Goal: Task Accomplishment & Management: Use online tool/utility

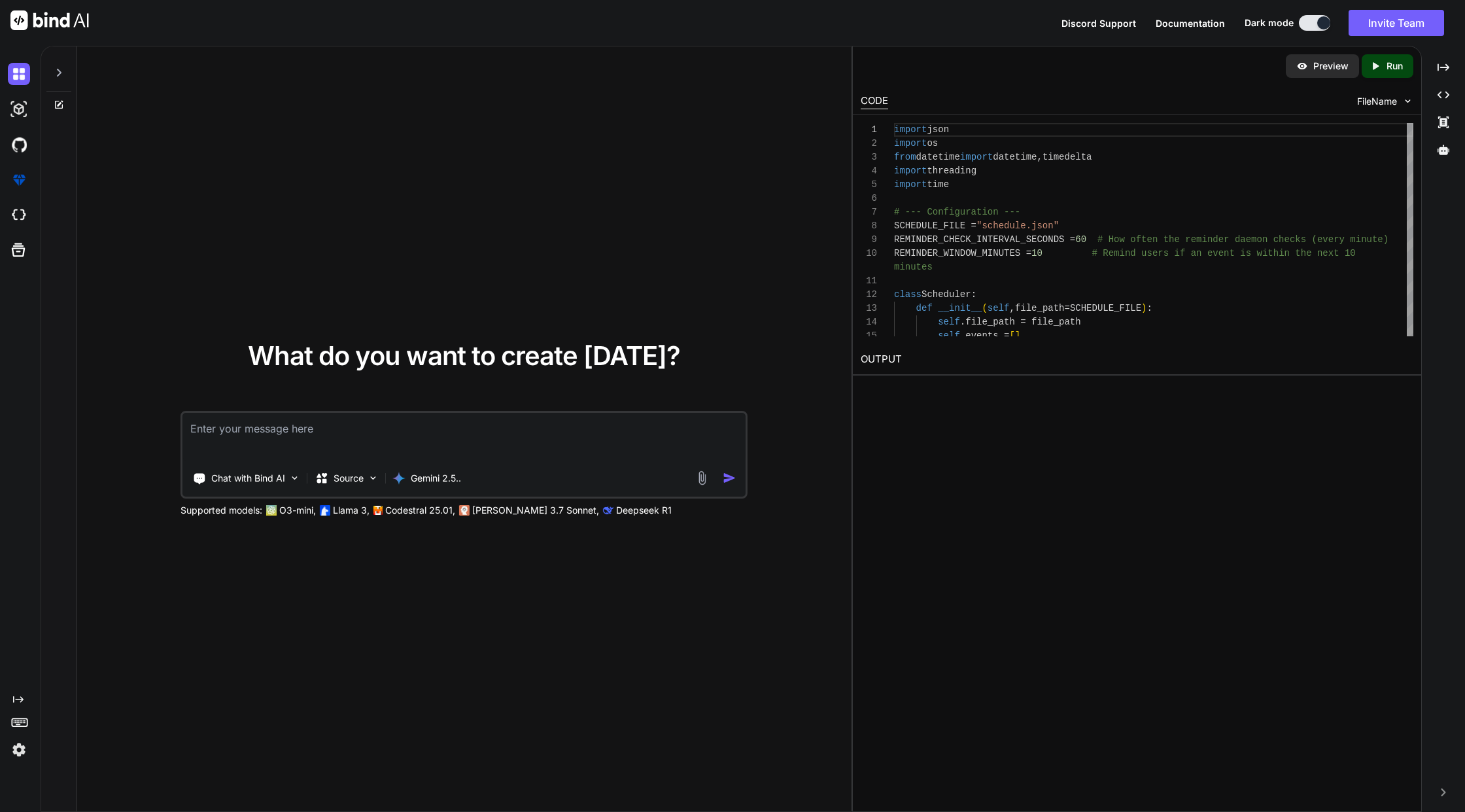
click at [351, 432] on textarea at bounding box center [464, 436] width 563 height 48
type textarea "Develop a comprehensive university course scheduling application using Flask an…"
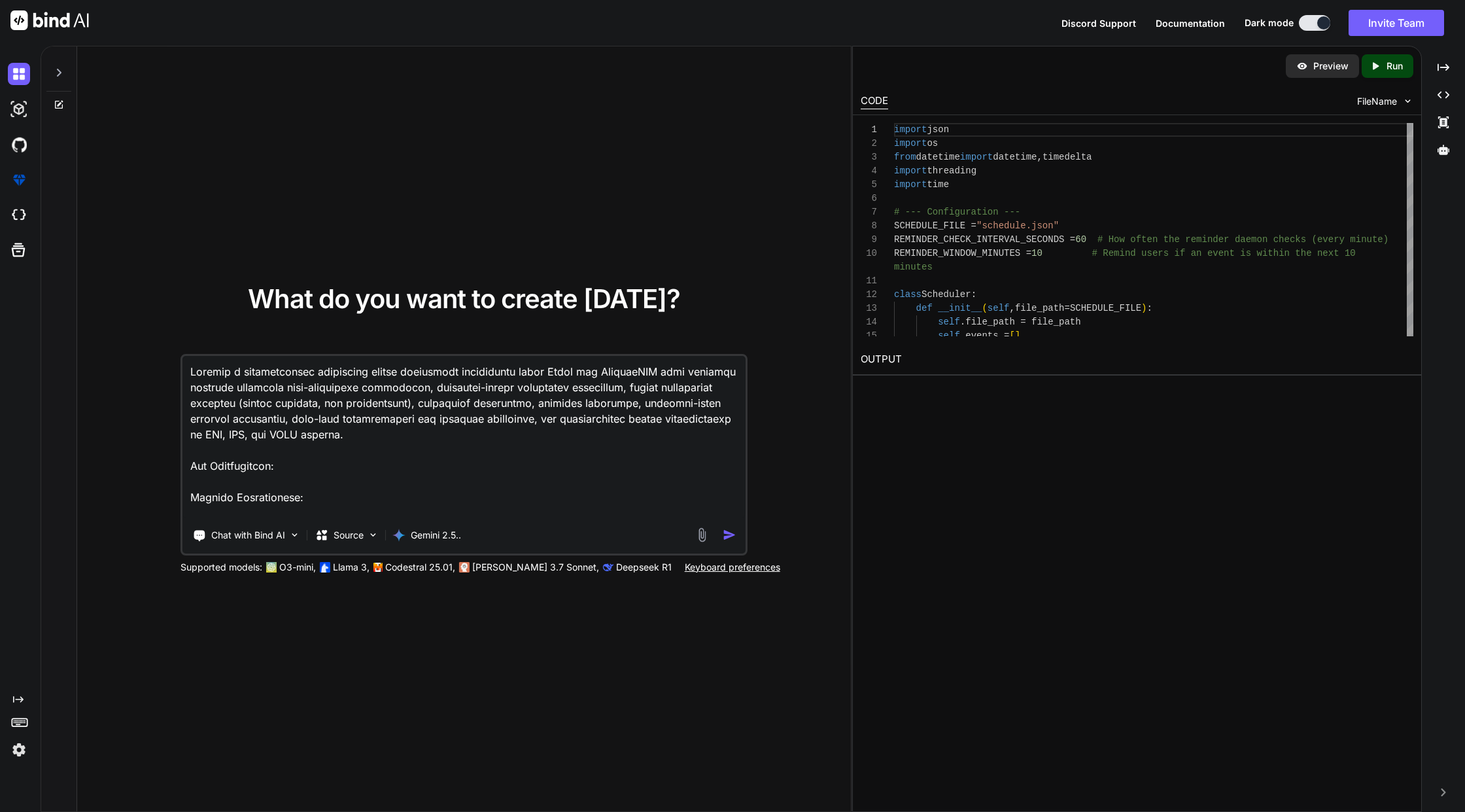
scroll to position [802, 0]
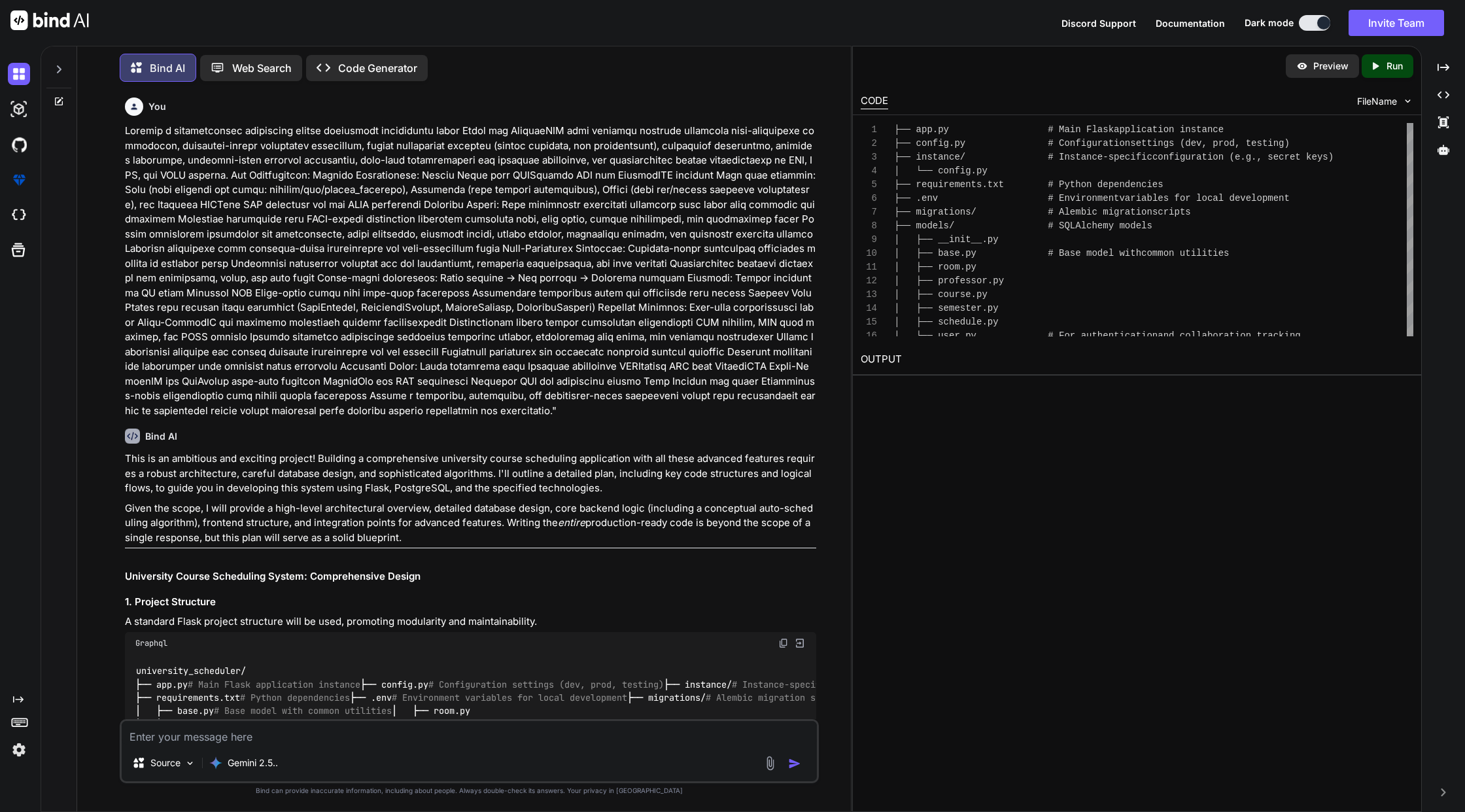
drag, startPoint x: 721, startPoint y: 320, endPoint x: 691, endPoint y: 160, distance: 162.8
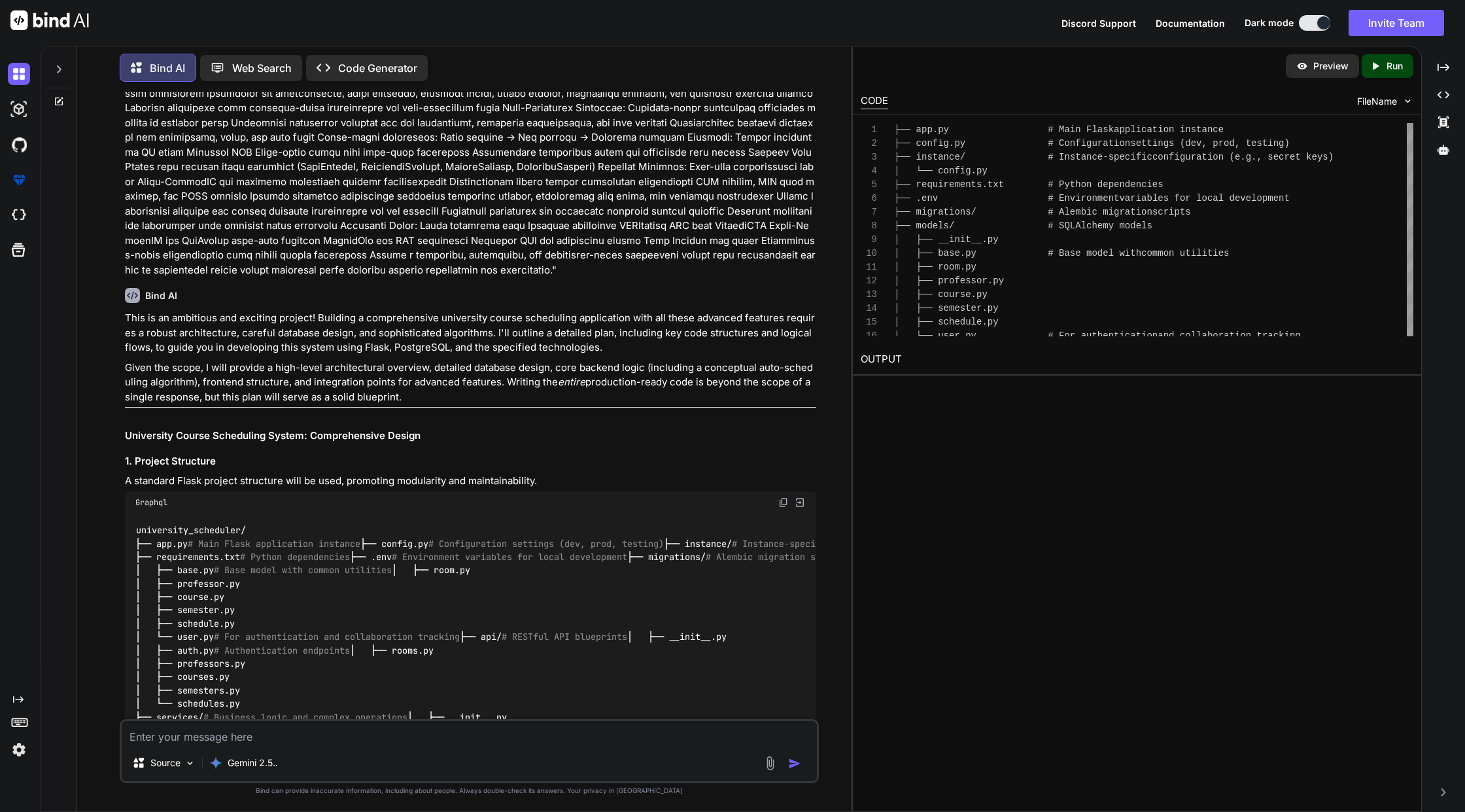
drag, startPoint x: 608, startPoint y: 406, endPoint x: 609, endPoint y: 434, distance: 28.0
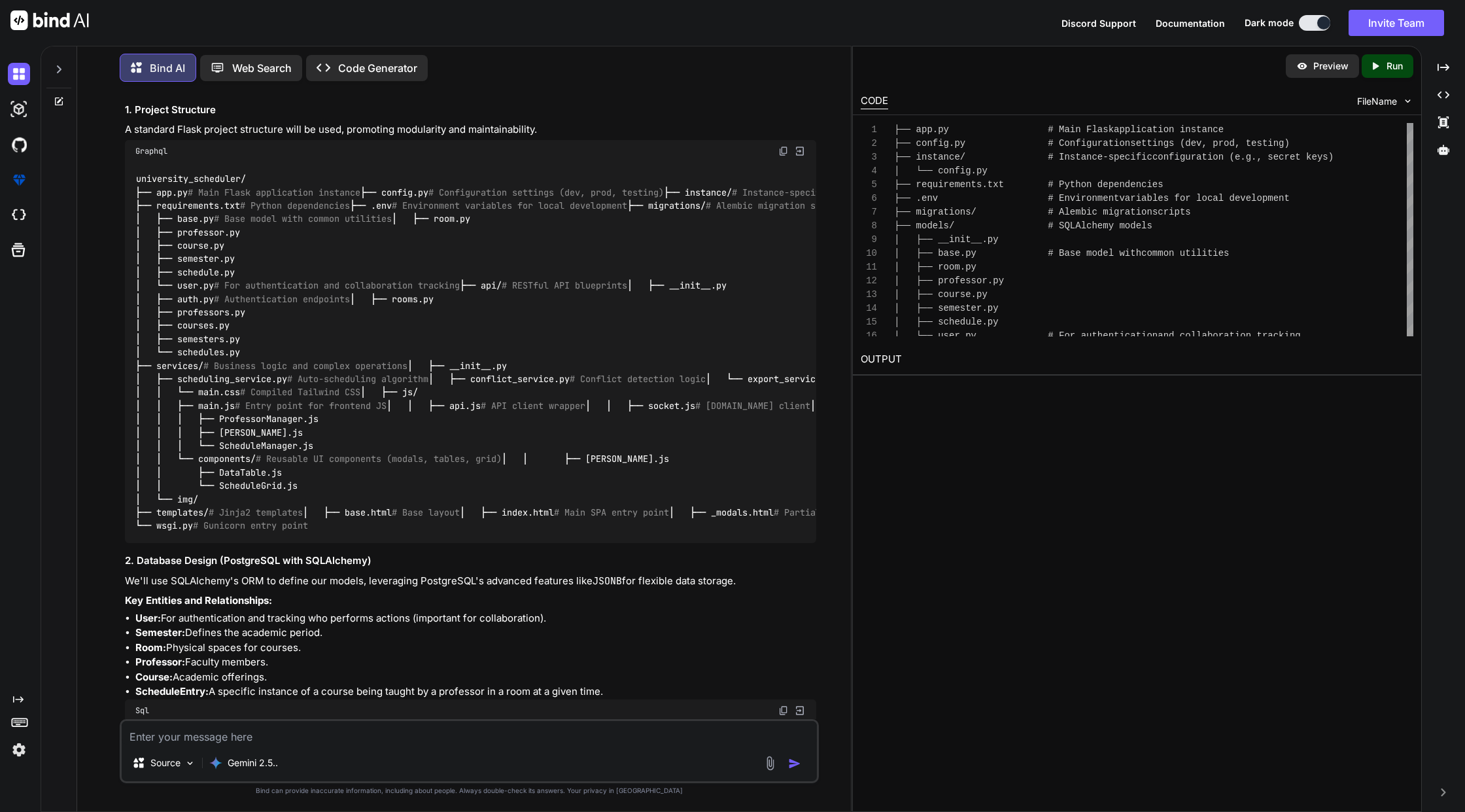
drag, startPoint x: 679, startPoint y: 365, endPoint x: 677, endPoint y: 375, distance: 10.2
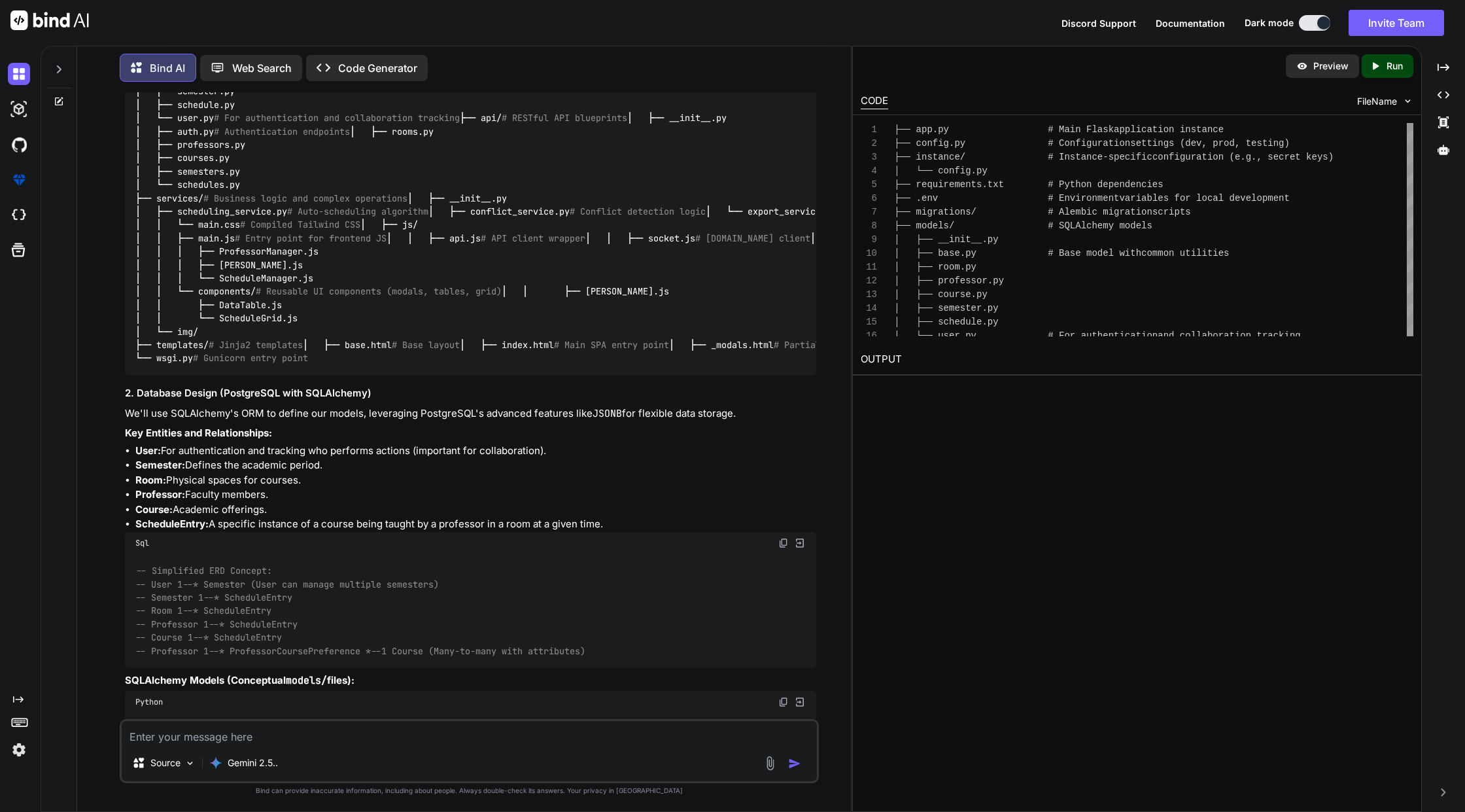
drag, startPoint x: 631, startPoint y: 266, endPoint x: 637, endPoint y: 296, distance: 30.6
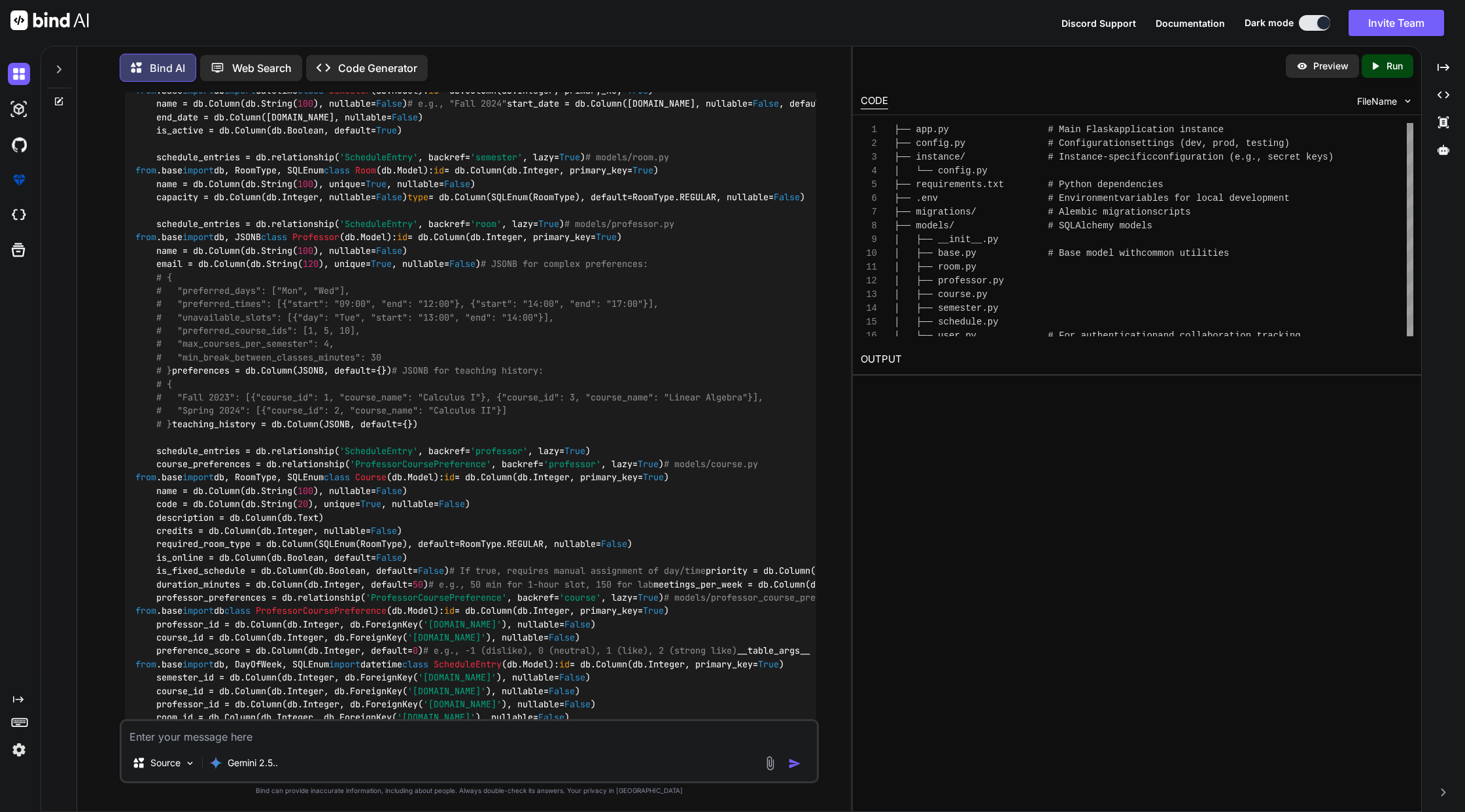
drag, startPoint x: 636, startPoint y: 290, endPoint x: 634, endPoint y: 363, distance: 73.0
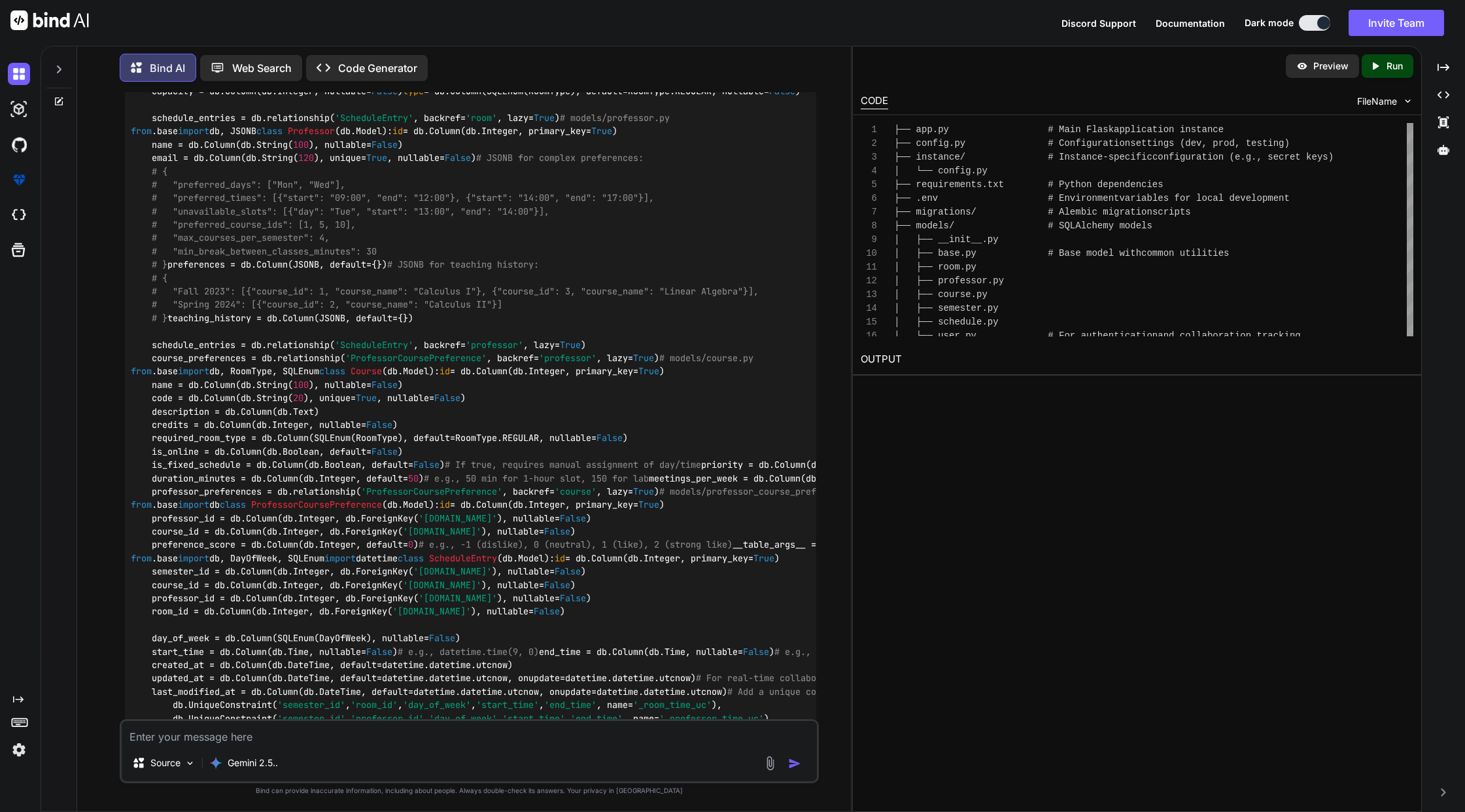
scroll to position [0, 8]
drag, startPoint x: 632, startPoint y: 323, endPoint x: 641, endPoint y: 461, distance: 138.3
drag, startPoint x: 636, startPoint y: 443, endPoint x: 558, endPoint y: 491, distance: 91.6
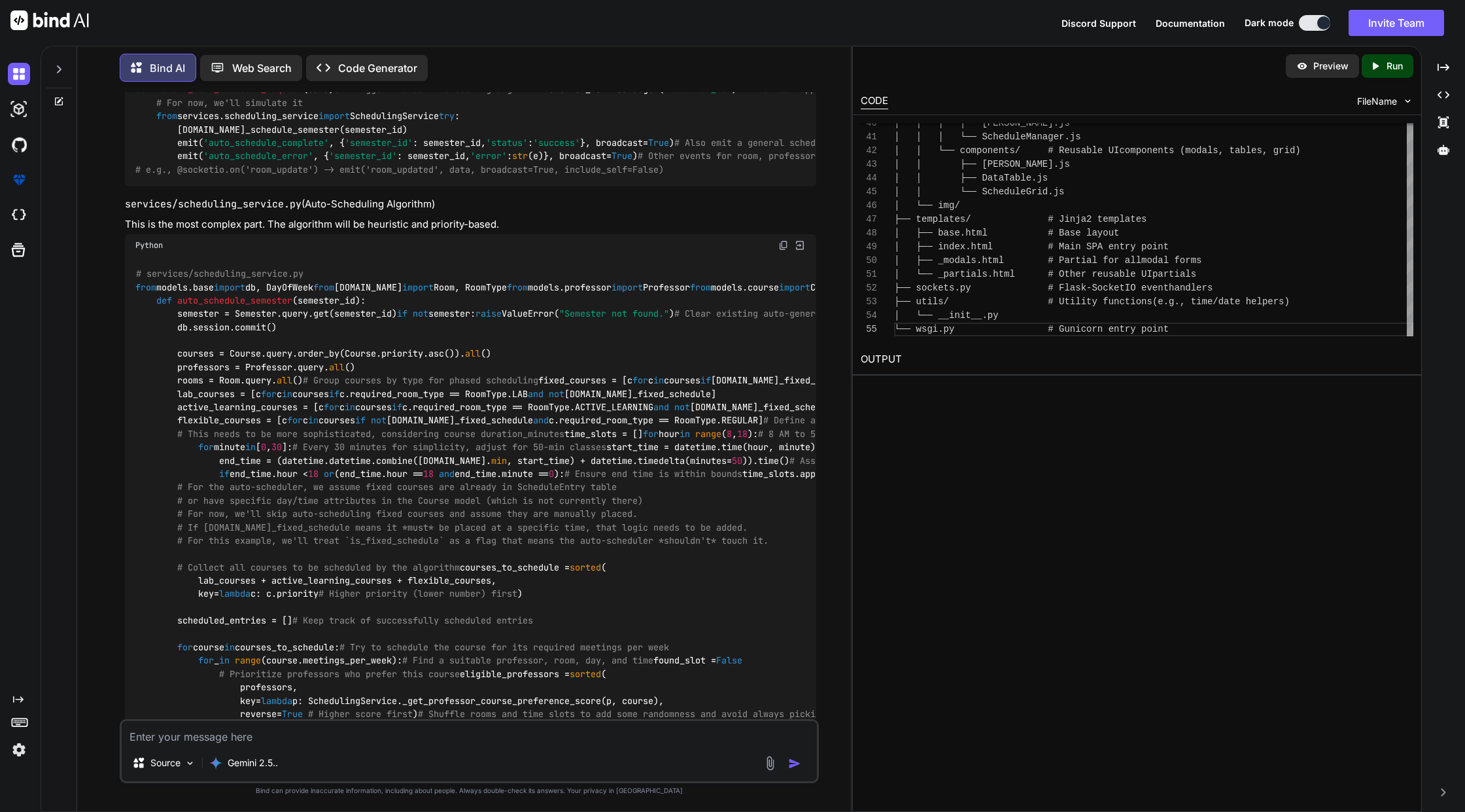
scroll to position [3939, 0]
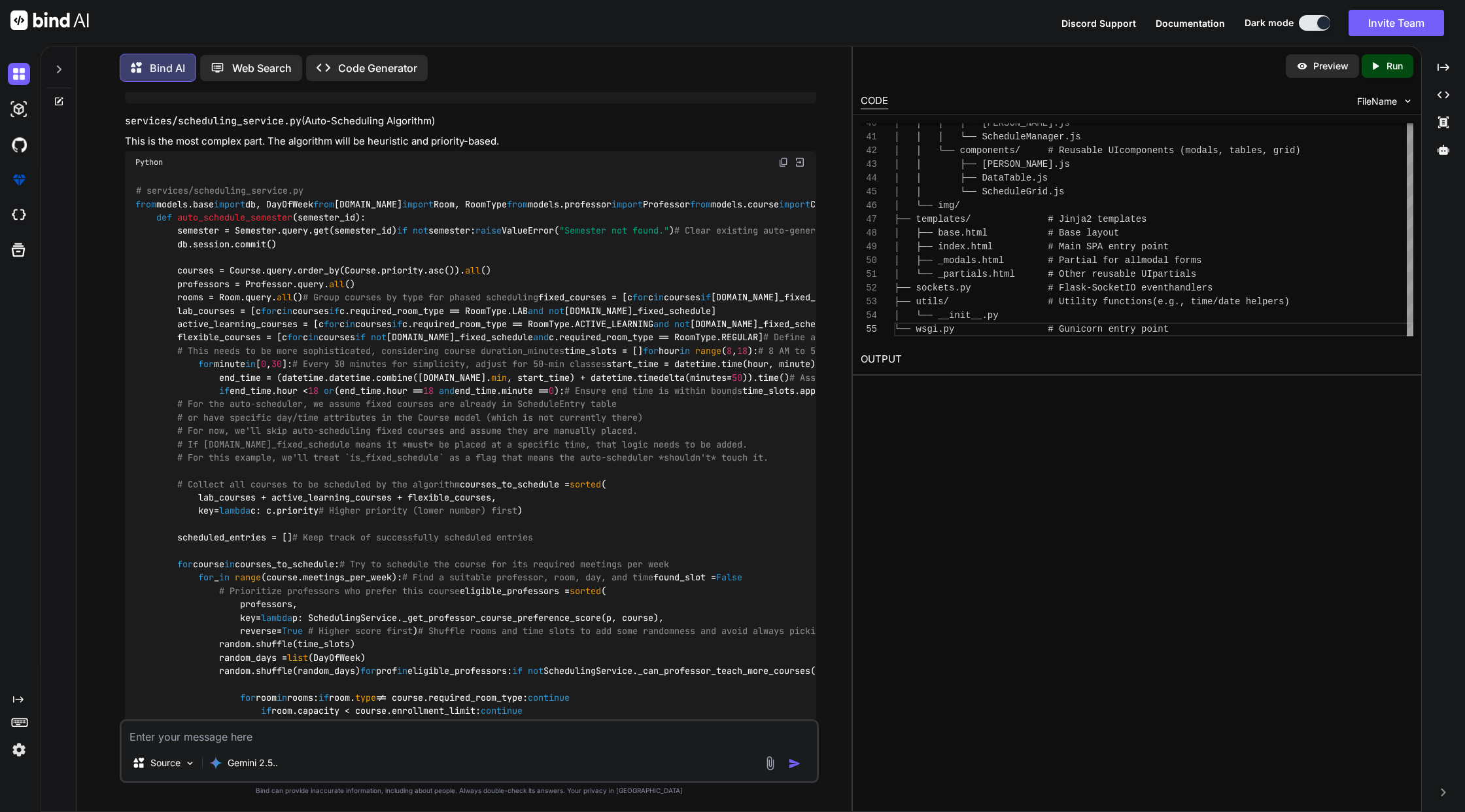
click at [1390, 96] on span "FileName" at bounding box center [1377, 101] width 40 height 13
click at [1390, 99] on span "FileName" at bounding box center [1377, 101] width 40 height 13
click at [1205, 71] on div "Preview Created with Pixso. Run" at bounding box center [1137, 65] width 568 height 39
click at [1303, 69] on img at bounding box center [1301, 65] width 12 height 12
click at [1305, 63] on img at bounding box center [1301, 65] width 12 height 12
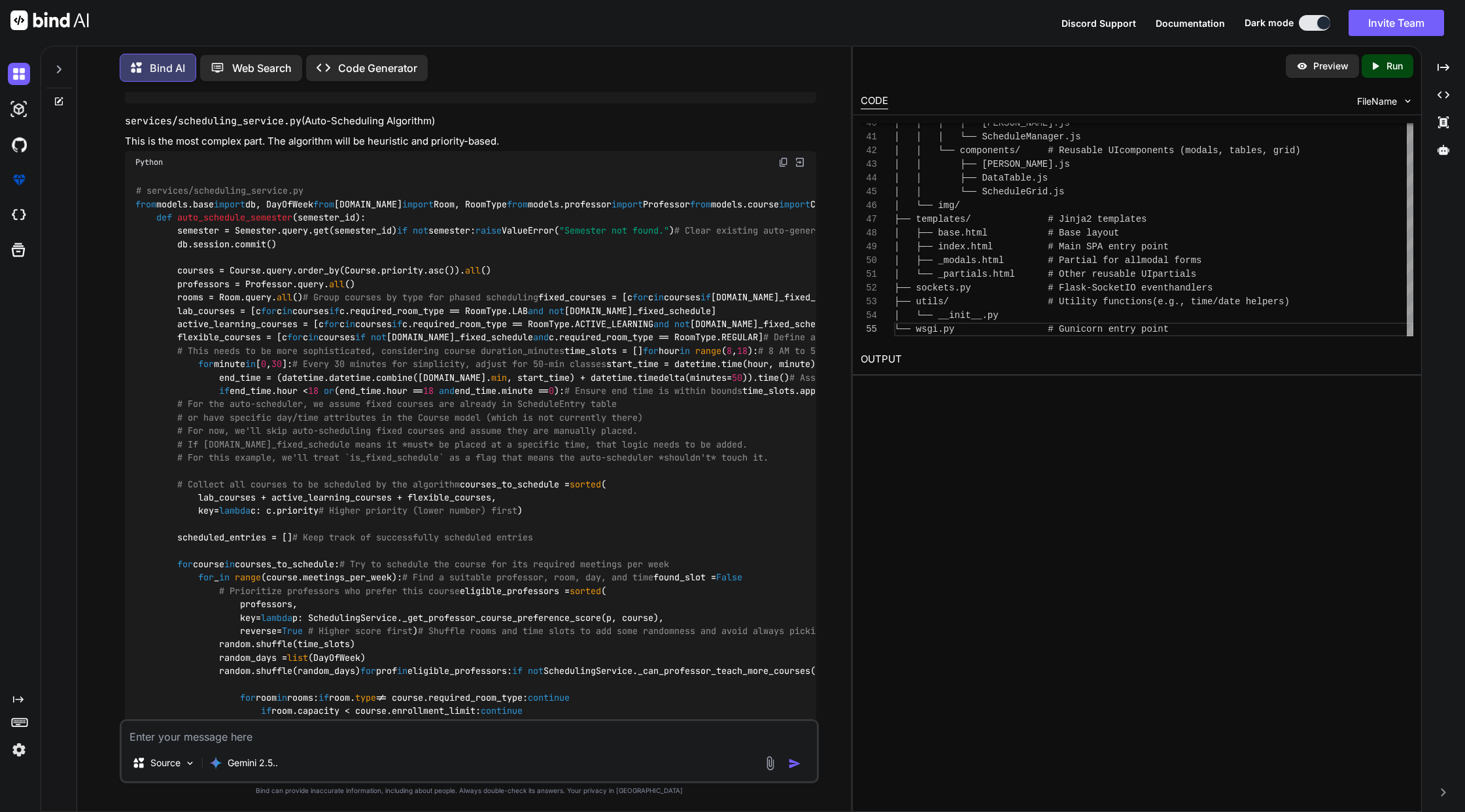
click at [1190, 87] on div "CODE FileName" at bounding box center [1137, 100] width 568 height 29
click at [1321, 62] on p "Preview" at bounding box center [1330, 65] width 35 height 13
click at [1315, 65] on p "Preview" at bounding box center [1330, 65] width 35 height 13
click at [63, 65] on icon at bounding box center [59, 69] width 11 height 11
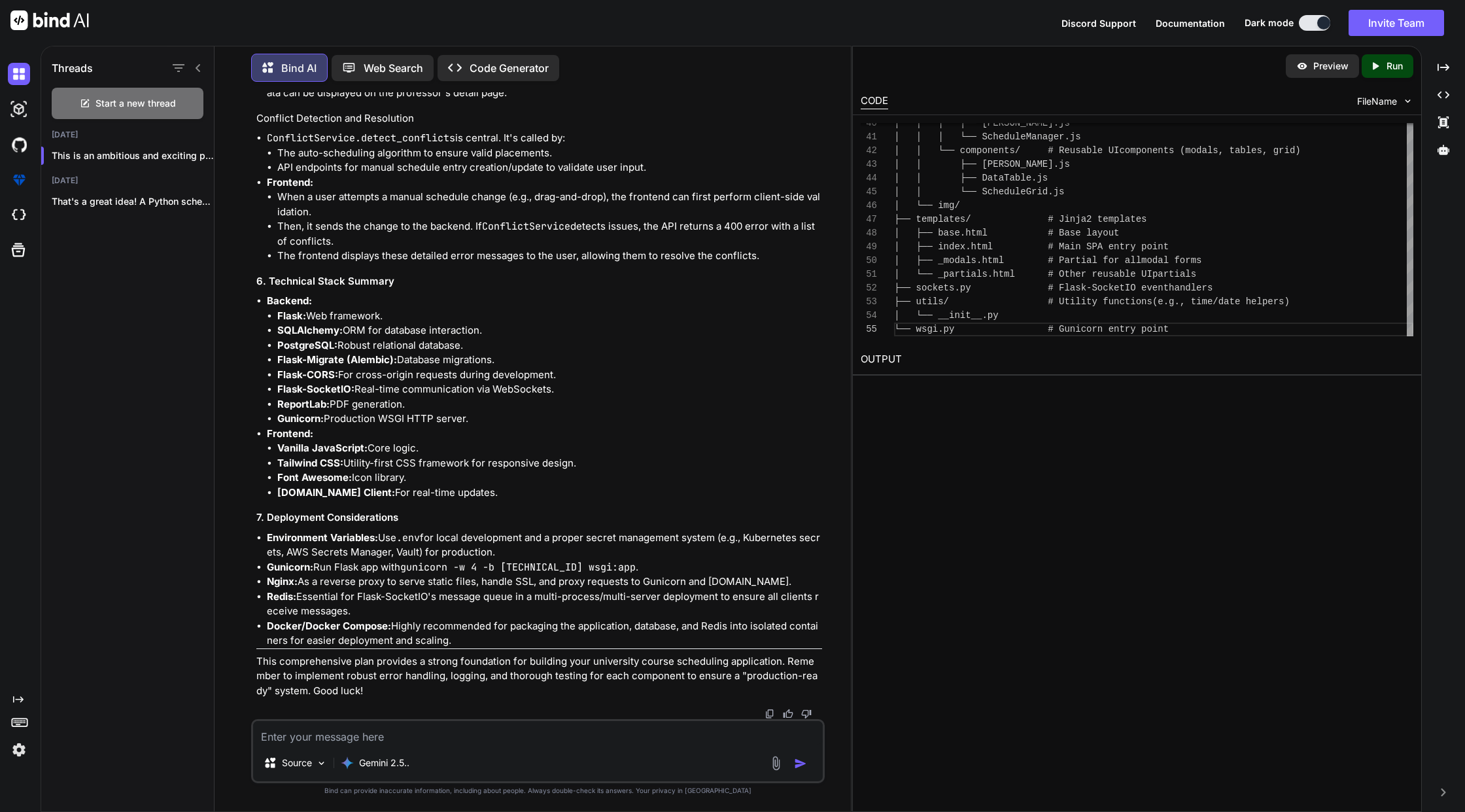
scroll to position [11679, 0]
